Goal: Find specific page/section: Find specific page/section

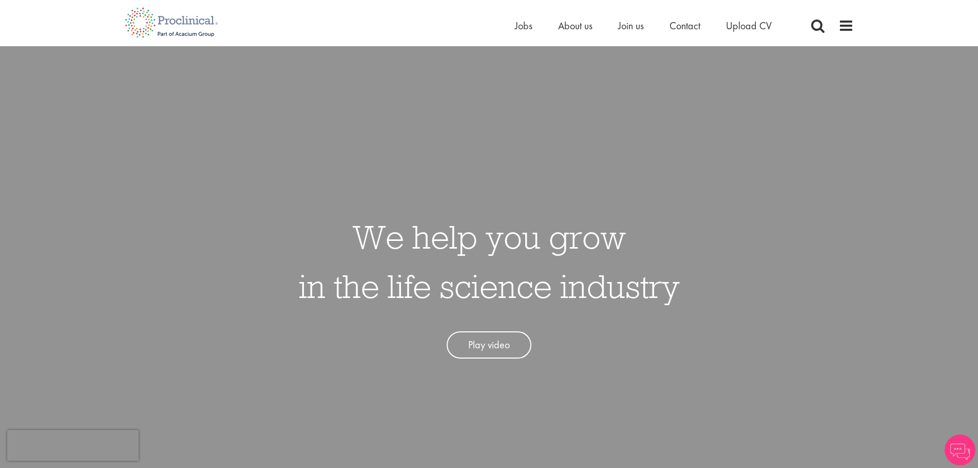
click at [523, 30] on span "Jobs" at bounding box center [523, 25] width 17 height 13
